Goal: Book appointment/travel/reservation

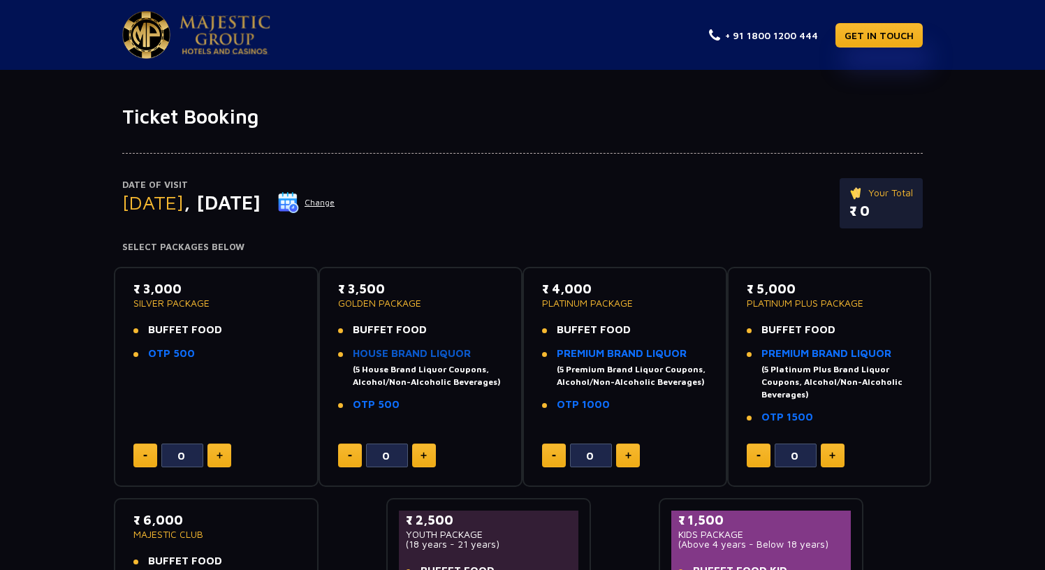
click at [381, 359] on link "HOUSE BRAND LIQUOR" at bounding box center [412, 353] width 118 height 12
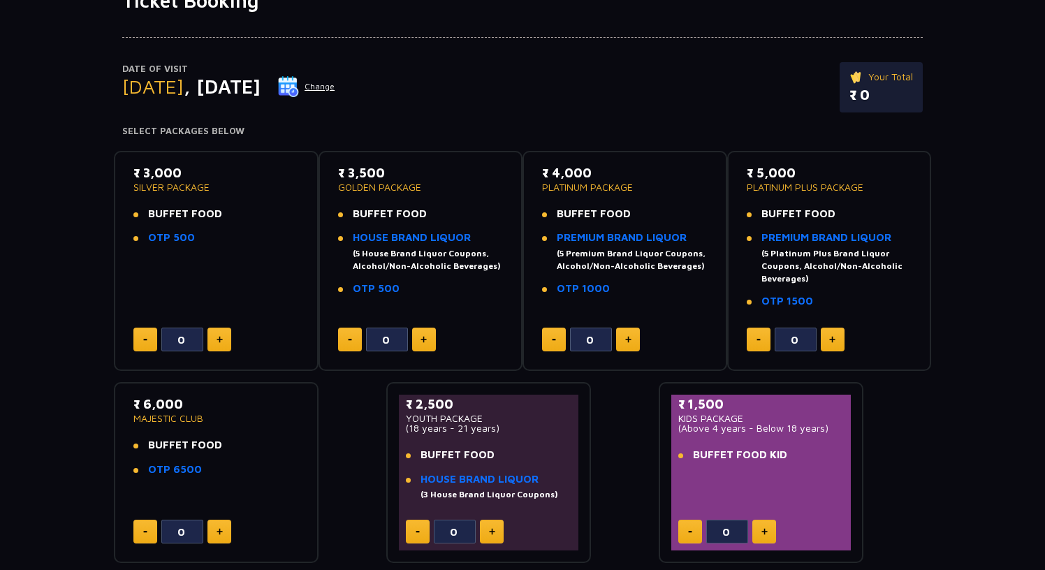
scroll to position [117, 0]
drag, startPoint x: 492, startPoint y: 270, endPoint x: 355, endPoint y: 255, distance: 137.8
click at [355, 255] on div "(5 House Brand Liquor Coupons, Alcohol/Non-Alcoholic Beverages)" at bounding box center [428, 259] width 151 height 25
click at [430, 205] on li "BUFFET FOOD" at bounding box center [421, 213] width 166 height 16
click at [425, 214] on li "BUFFET FOOD" at bounding box center [421, 213] width 166 height 16
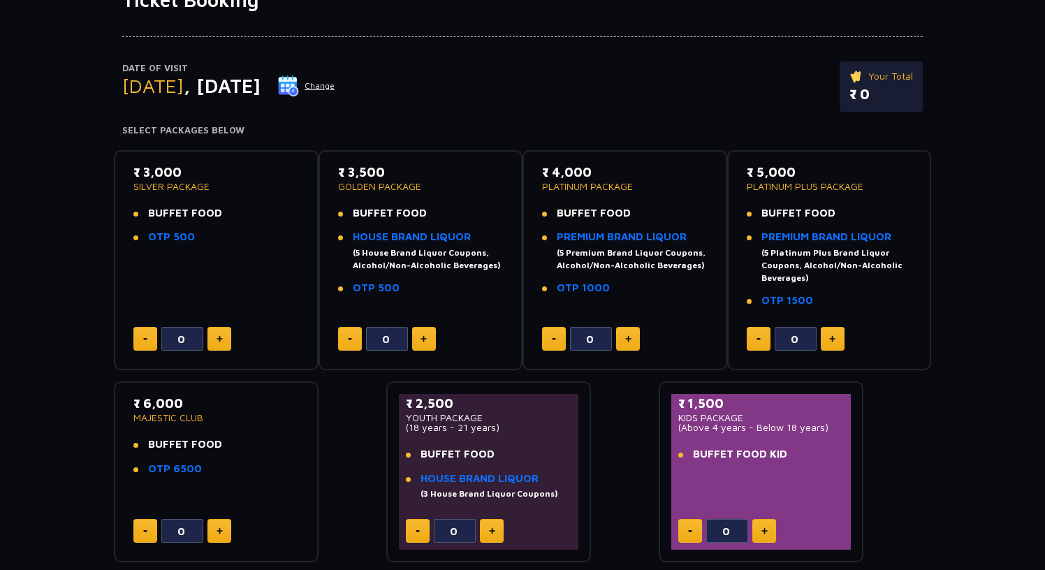
click at [437, 209] on li "BUFFET FOOD" at bounding box center [421, 213] width 166 height 16
drag, startPoint x: 389, startPoint y: 169, endPoint x: 347, endPoint y: 171, distance: 41.3
click at [347, 171] on p "₹ 3,500" at bounding box center [421, 172] width 166 height 19
click at [458, 212] on li "BUFFET FOOD" at bounding box center [421, 213] width 166 height 16
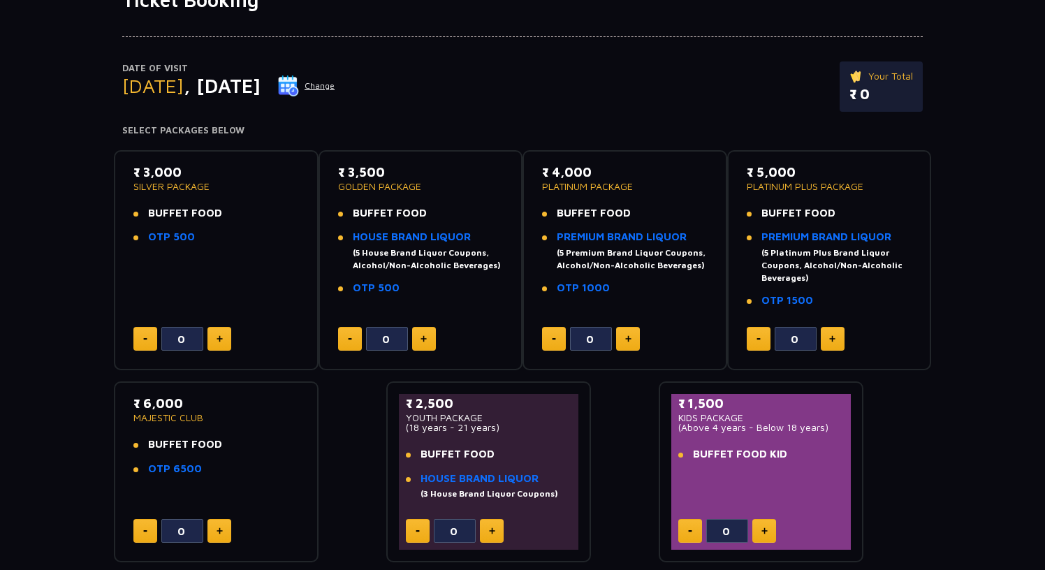
drag, startPoint x: 434, startPoint y: 184, endPoint x: 359, endPoint y: 173, distance: 76.4
click at [359, 173] on div "₹ 3,500 GOLDEN PACKAGE" at bounding box center [421, 177] width 166 height 29
click at [307, 191] on div "₹ 3,000 SILVER PACKAGE BUFFET FOOD OTP 500 0" at bounding box center [216, 260] width 205 height 221
